Goal: Task Accomplishment & Management: Use online tool/utility

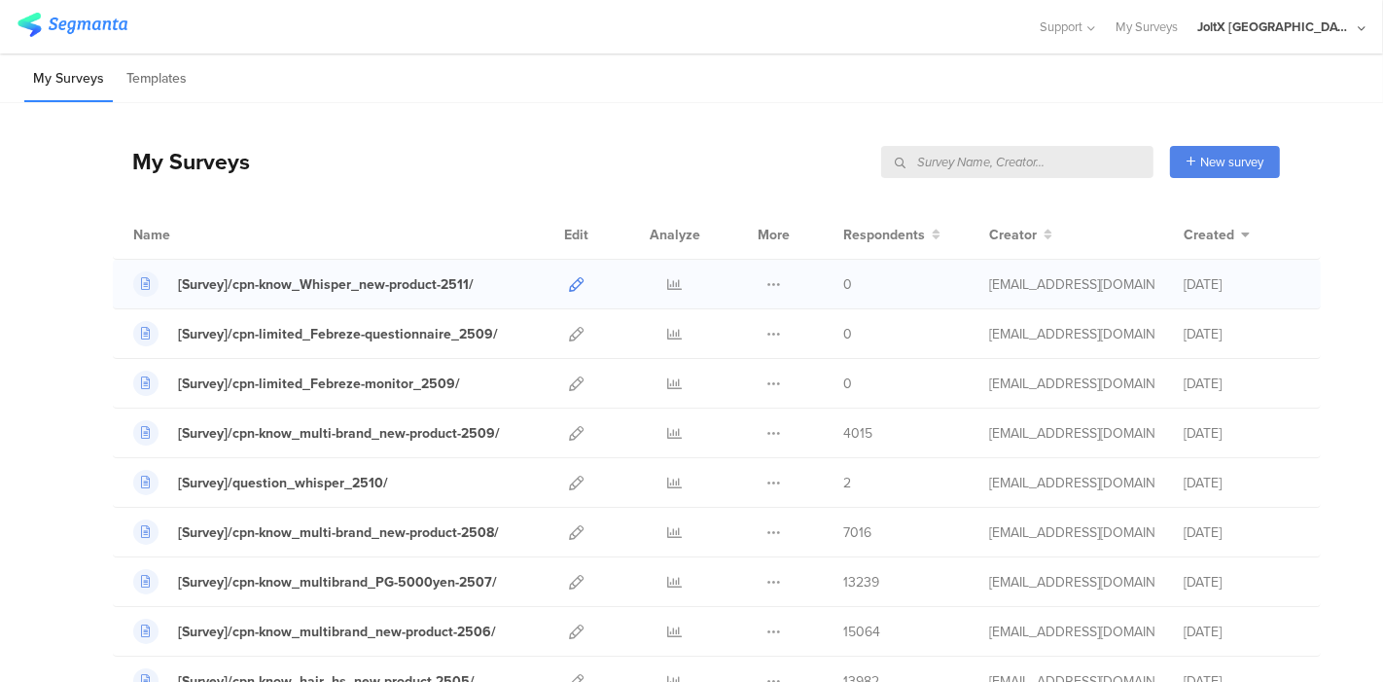
click at [569, 283] on icon at bounding box center [576, 284] width 15 height 15
click at [569, 381] on icon at bounding box center [576, 383] width 15 height 15
click at [568, 435] on div at bounding box center [576, 432] width 42 height 49
click at [569, 432] on icon at bounding box center [576, 433] width 15 height 15
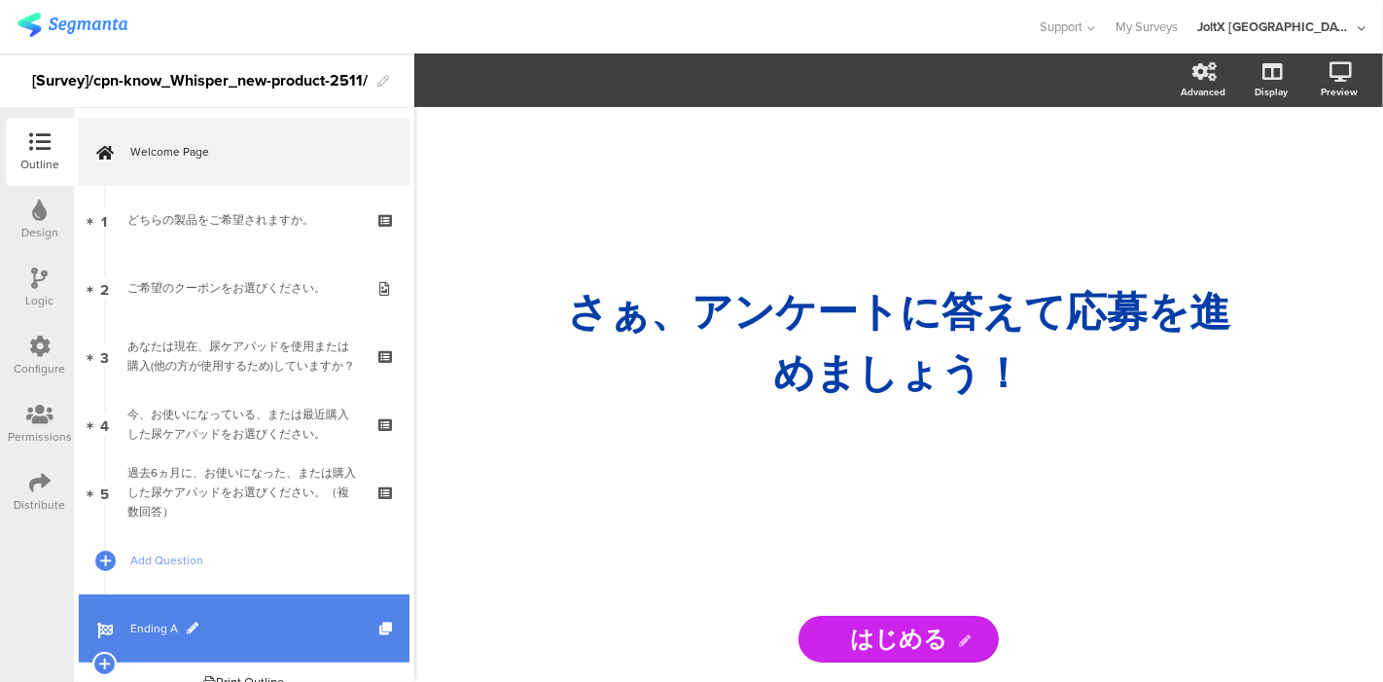
drag, startPoint x: 150, startPoint y: 620, endPoint x: 180, endPoint y: 614, distance: 30.7
click at [149, 621] on span "Ending A" at bounding box center [254, 627] width 249 height 19
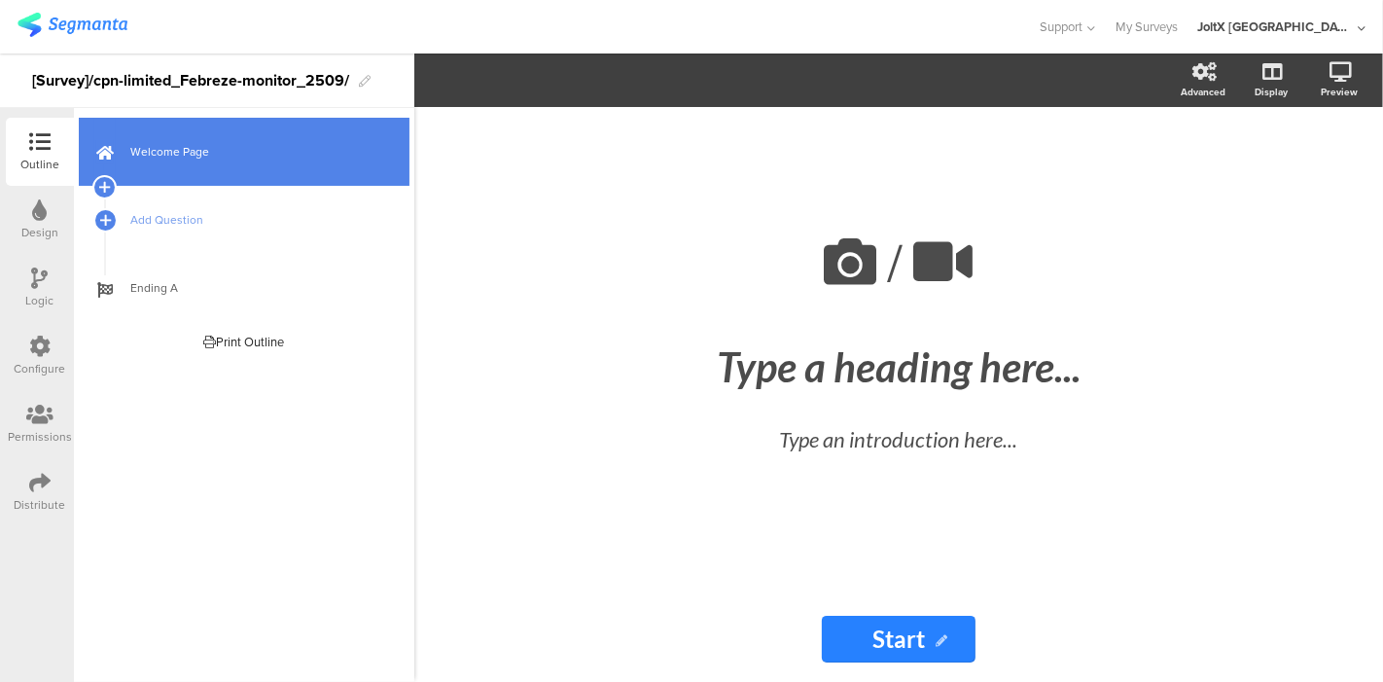
drag, startPoint x: 356, startPoint y: 148, endPoint x: 299, endPoint y: 155, distance: 56.8
click at [299, 155] on span "Welcome Page" at bounding box center [254, 151] width 249 height 19
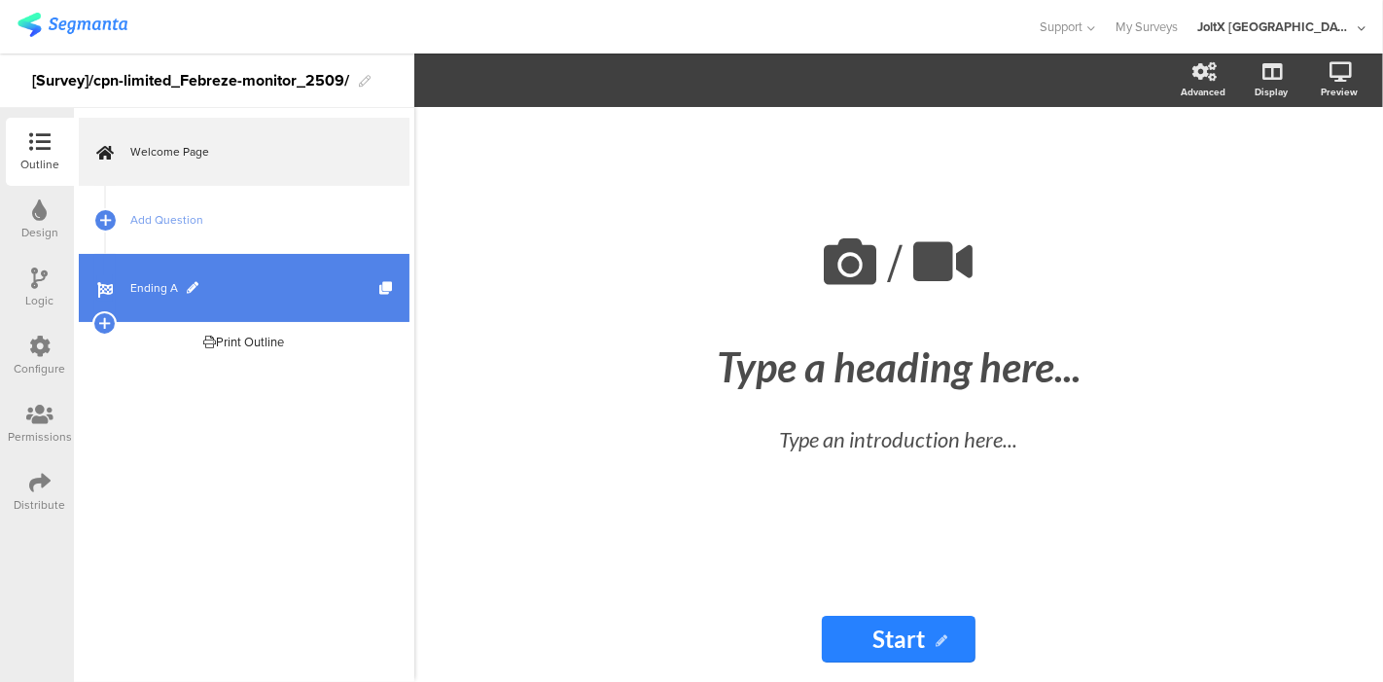
click at [180, 285] on span "Ending A" at bounding box center [254, 287] width 249 height 19
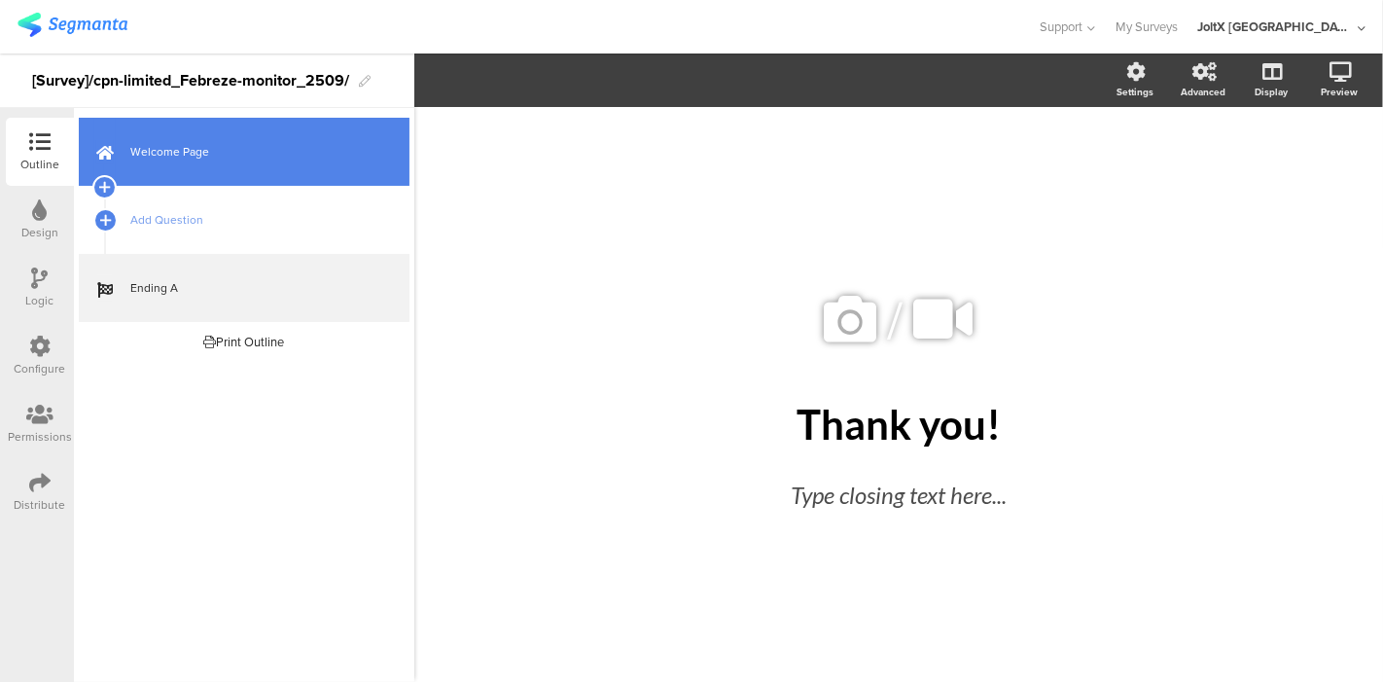
click at [160, 137] on link "Welcome Page" at bounding box center [244, 152] width 331 height 68
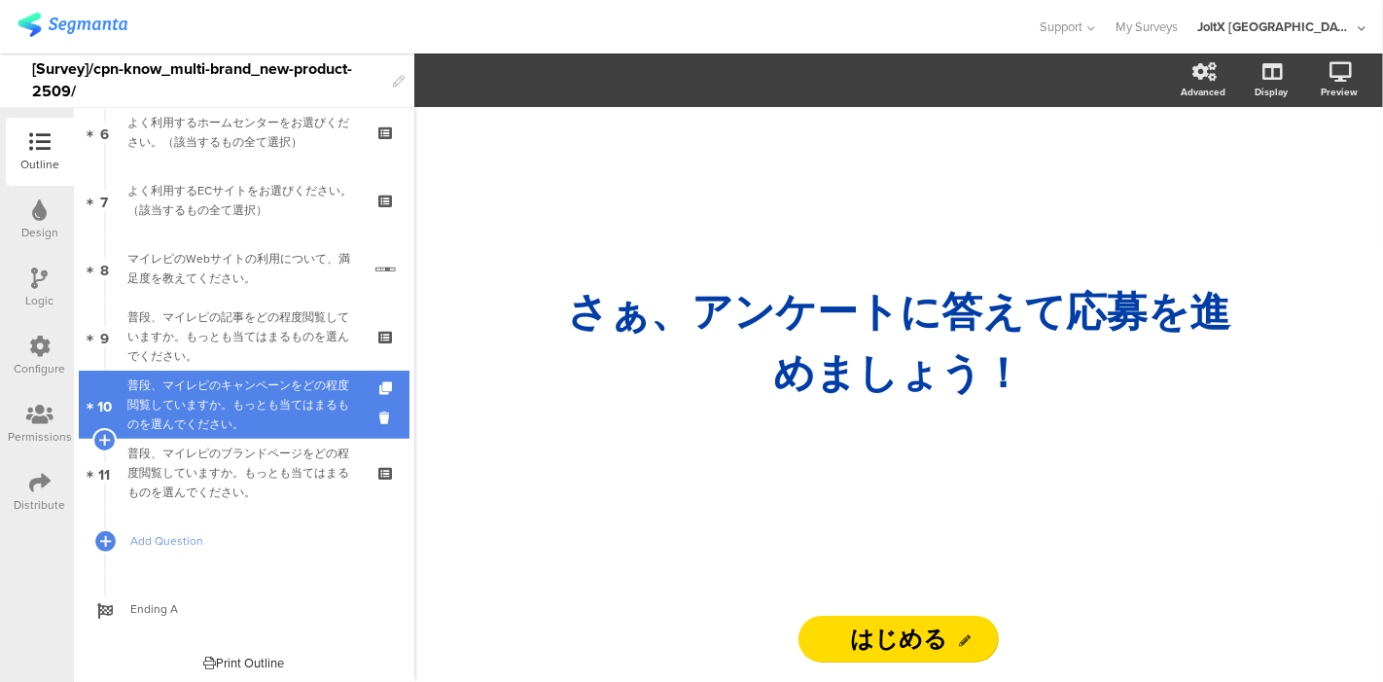
scroll to position [432, 0]
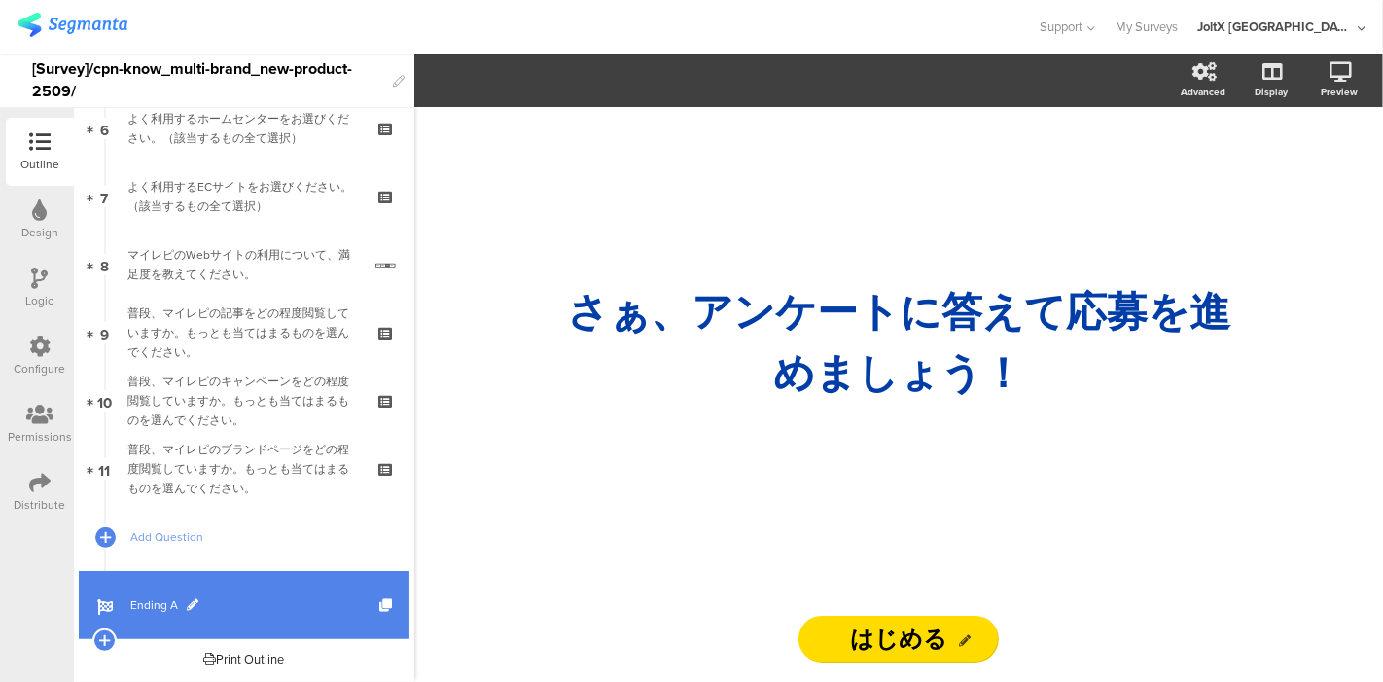
drag, startPoint x: 144, startPoint y: 596, endPoint x: 155, endPoint y: 598, distance: 10.9
click at [144, 597] on span "Ending A" at bounding box center [254, 604] width 249 height 19
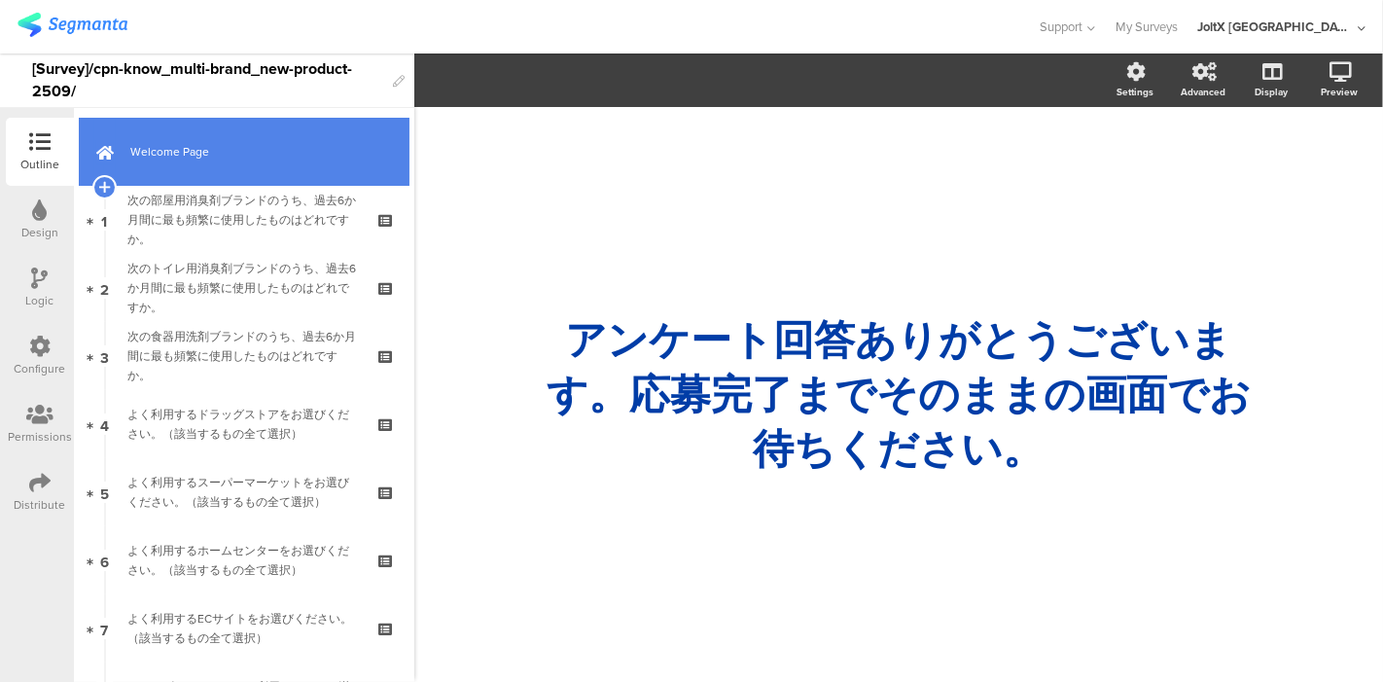
click at [210, 137] on link "Welcome Page" at bounding box center [244, 152] width 331 height 68
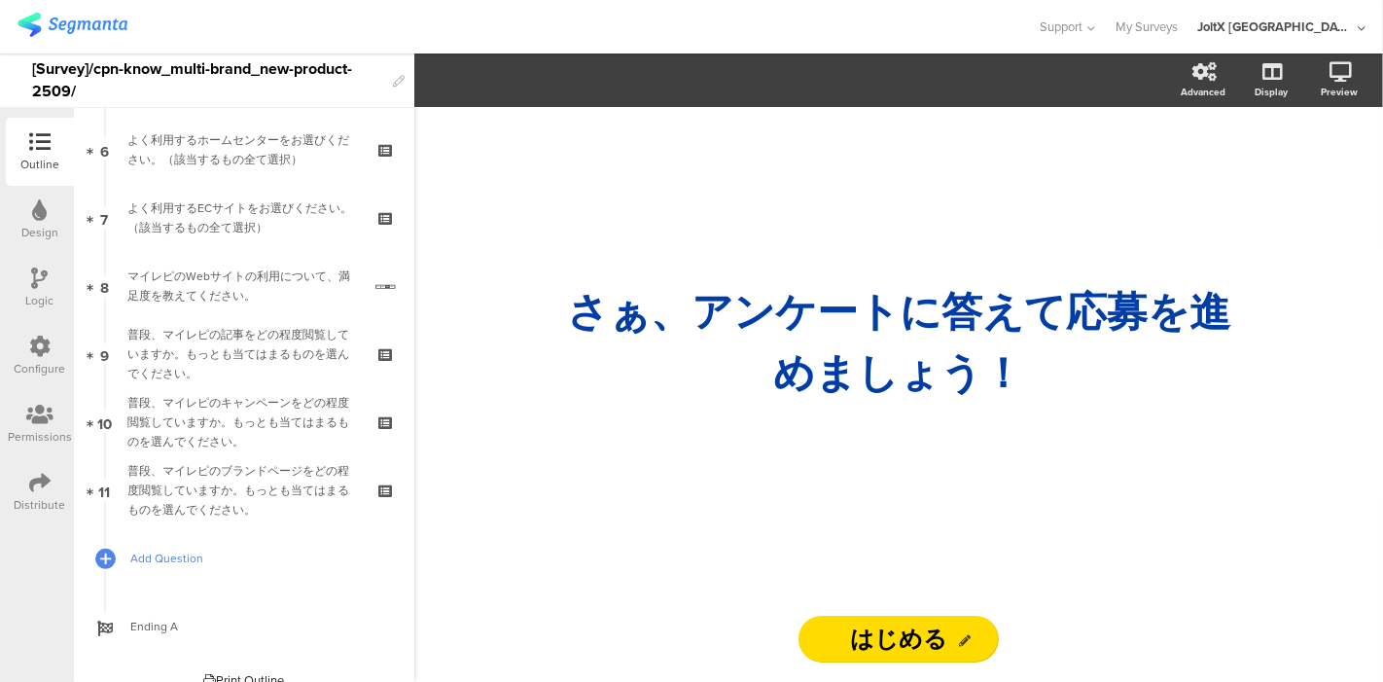
scroll to position [432, 0]
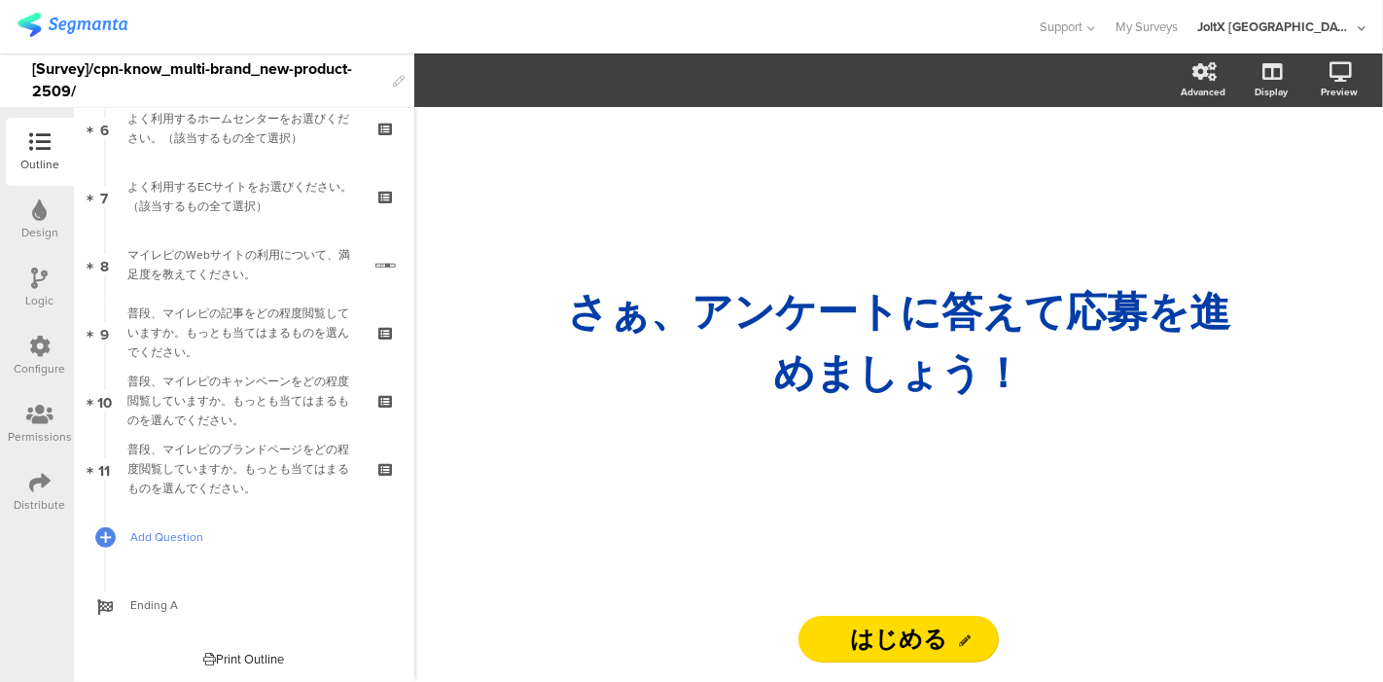
click at [180, 542] on span "Add Question" at bounding box center [254, 536] width 249 height 19
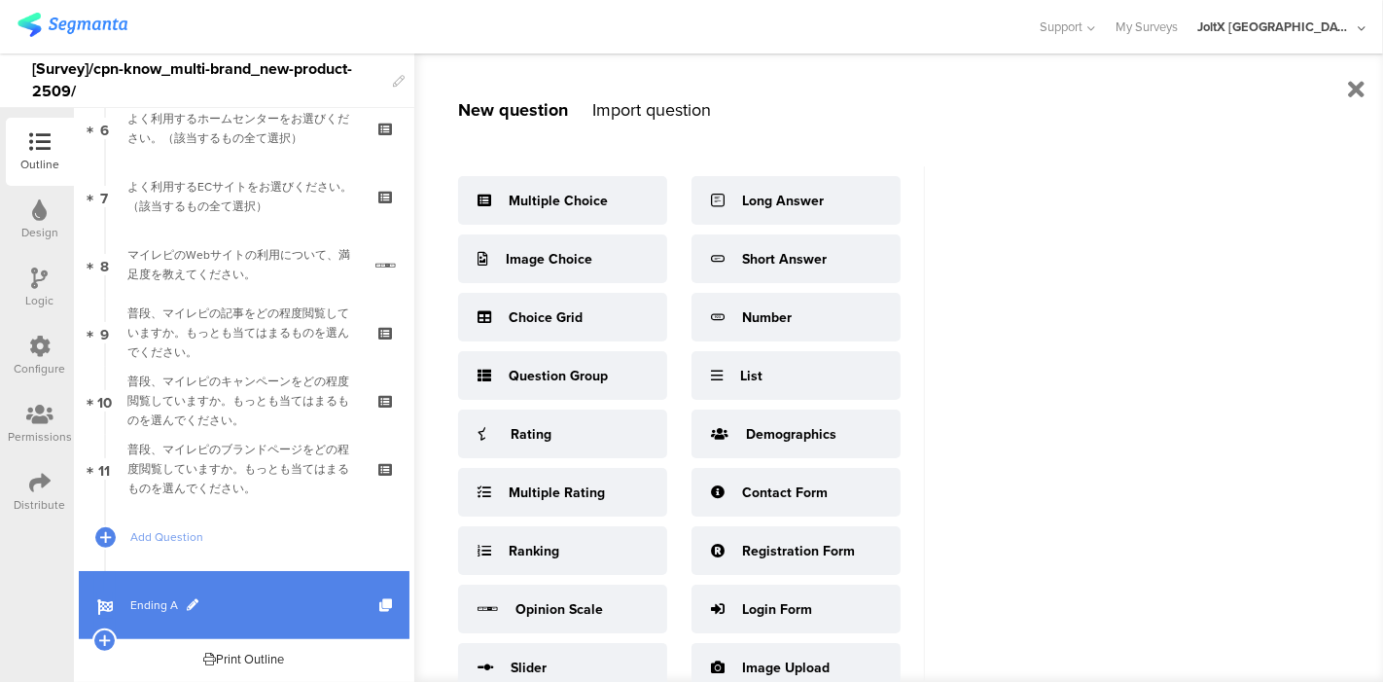
click at [151, 587] on link "Ending A" at bounding box center [244, 605] width 331 height 68
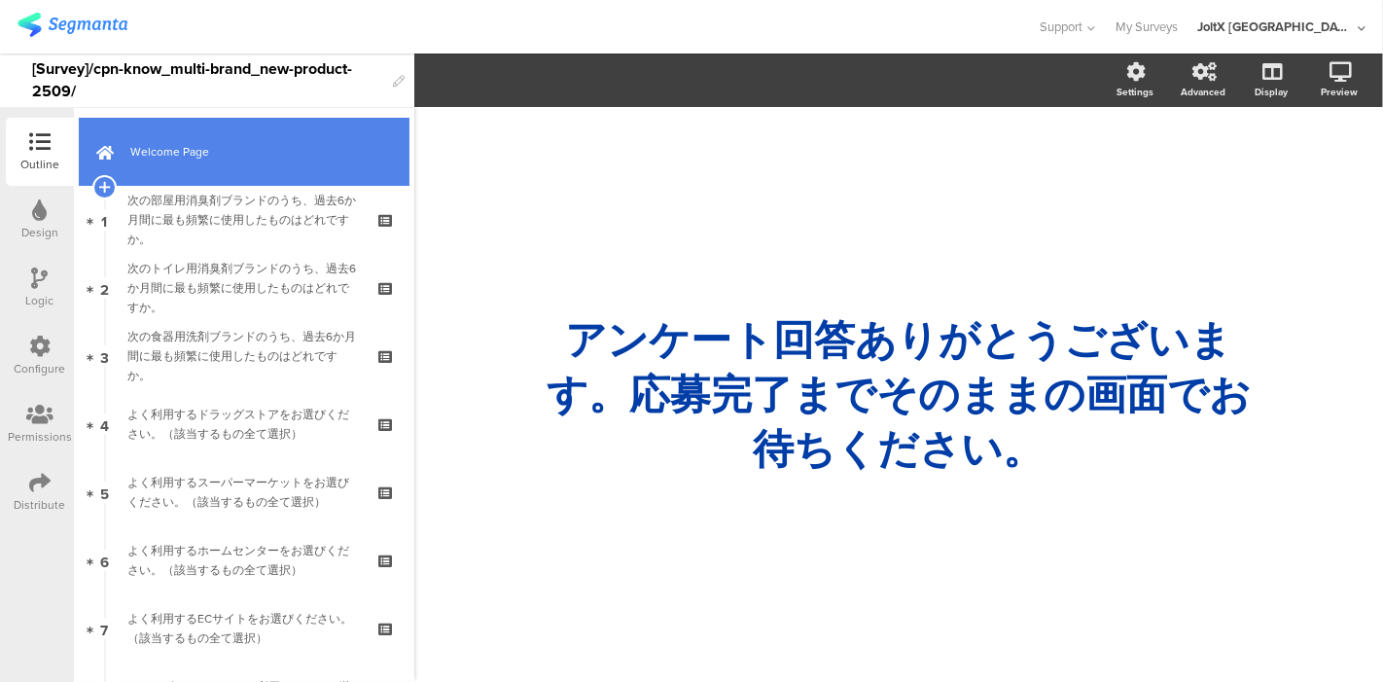
click at [165, 142] on span "Welcome Page" at bounding box center [254, 151] width 249 height 19
